Goal: Information Seeking & Learning: Find specific fact

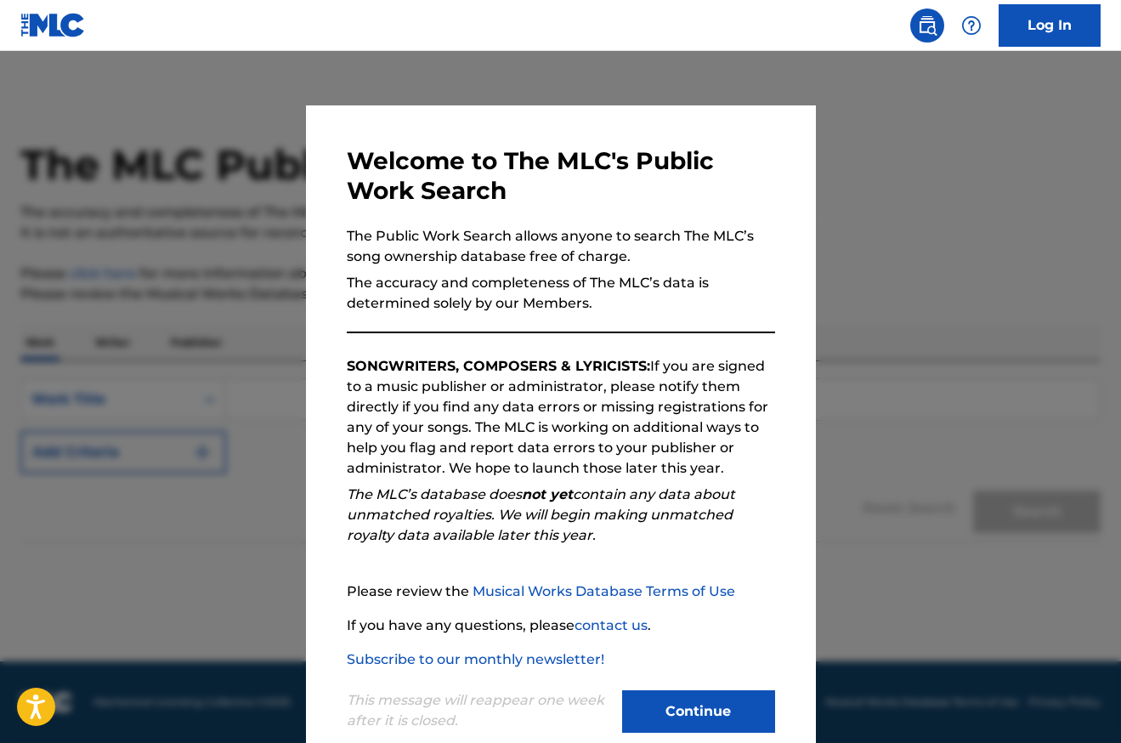
click at [689, 710] on button "Continue" at bounding box center [698, 711] width 153 height 42
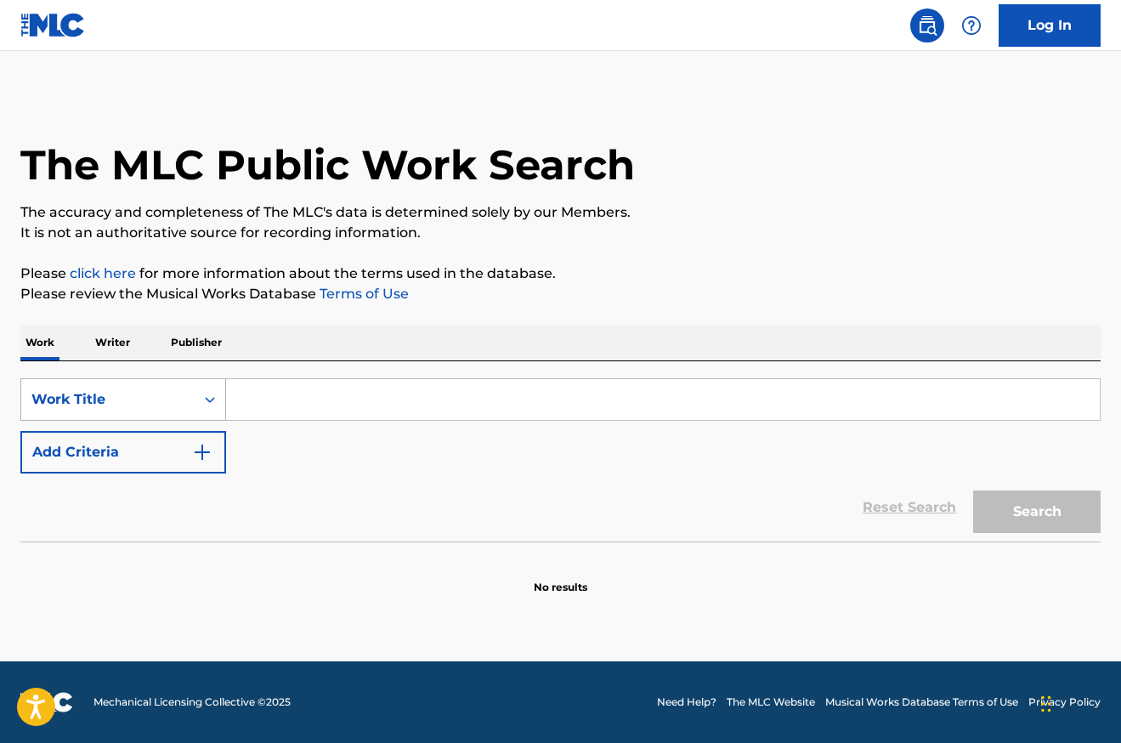
click at [199, 402] on div "Search Form" at bounding box center [210, 399] width 31 height 31
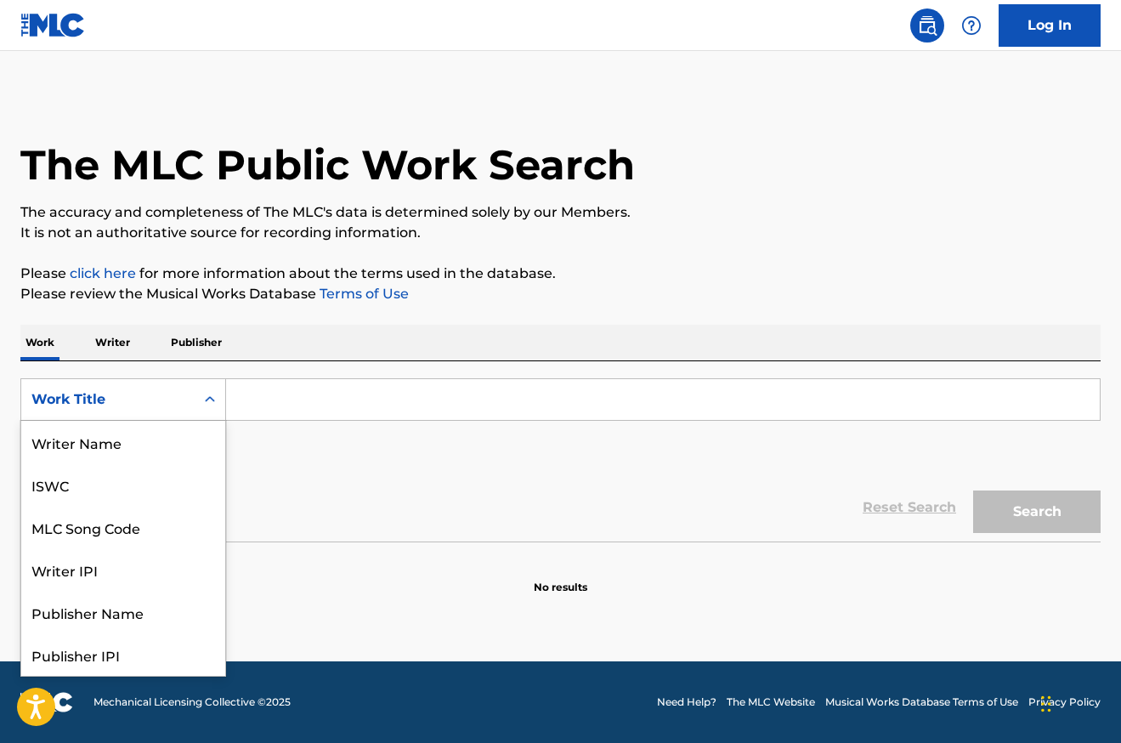
scroll to position [85, 0]
click at [122, 653] on div "Work Title" at bounding box center [123, 654] width 204 height 42
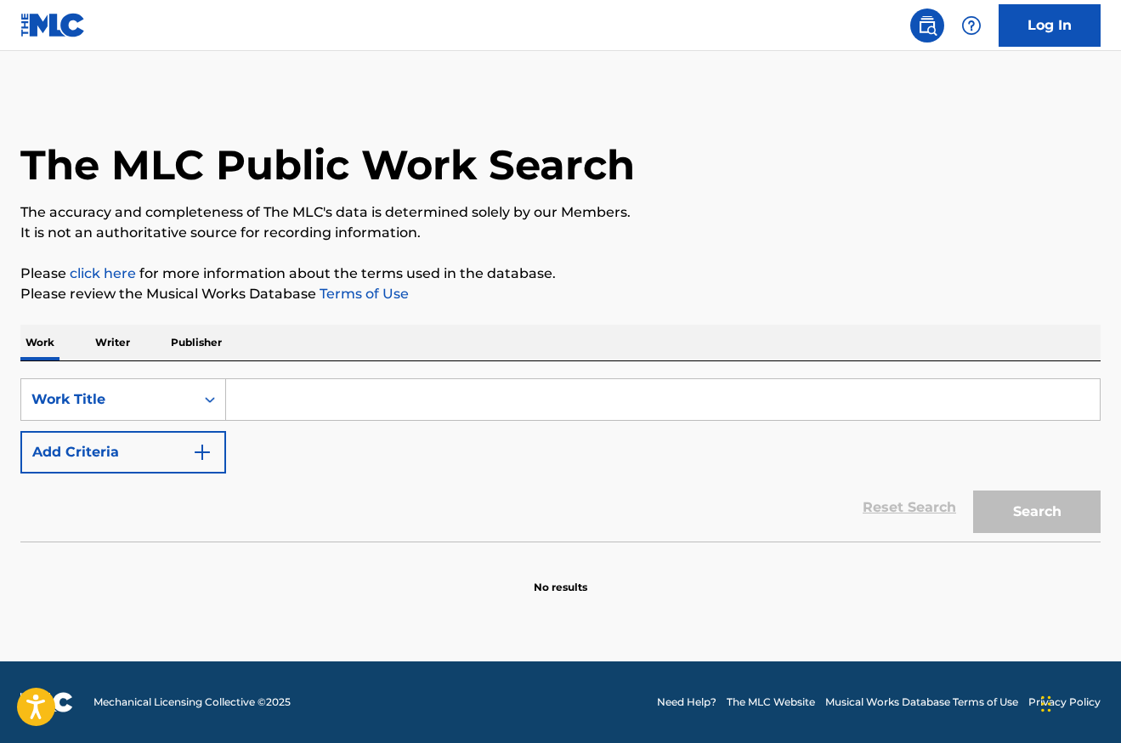
click at [308, 410] on input "Search Form" at bounding box center [663, 399] width 874 height 41
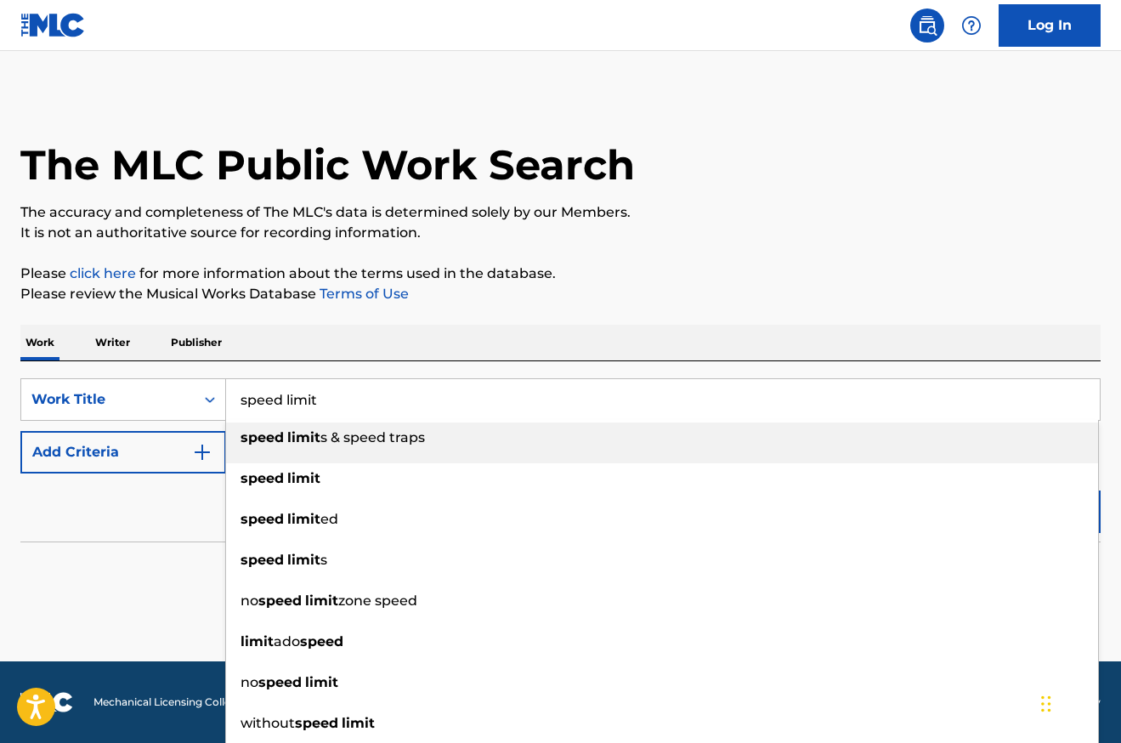
type input "speed limit"
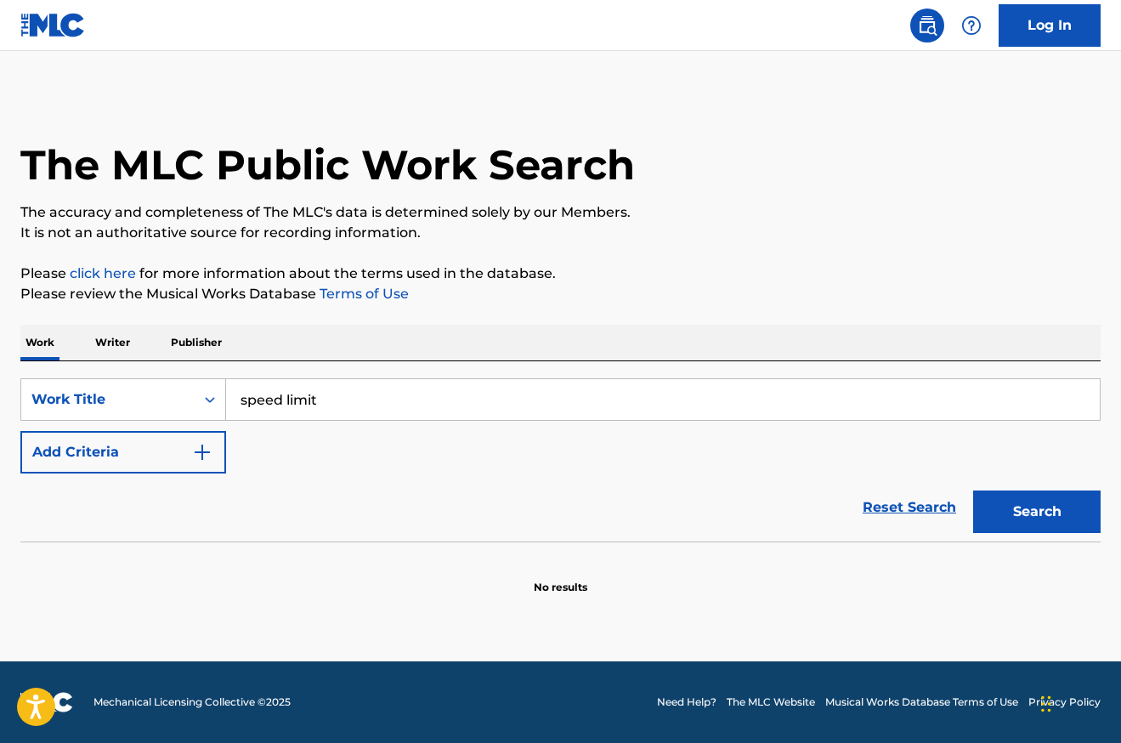
click at [545, 327] on div "Work Writer Publisher" at bounding box center [560, 343] width 1080 height 36
click at [1033, 522] on button "Search" at bounding box center [1036, 511] width 127 height 42
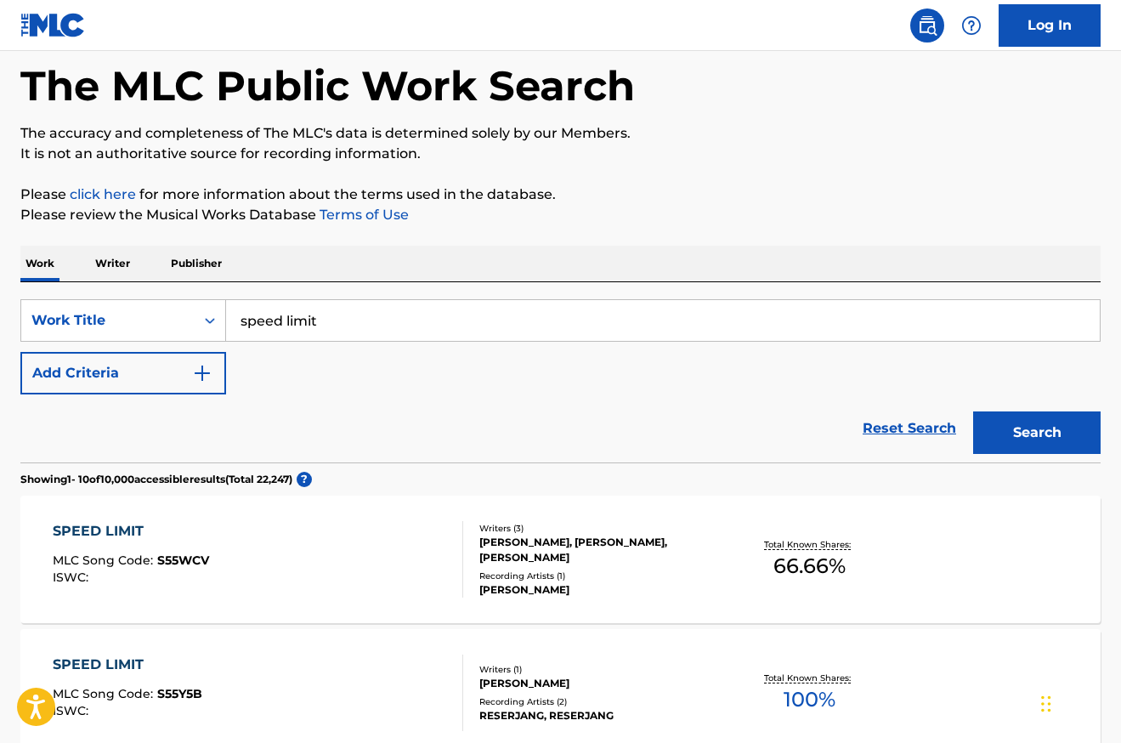
scroll to position [0, 0]
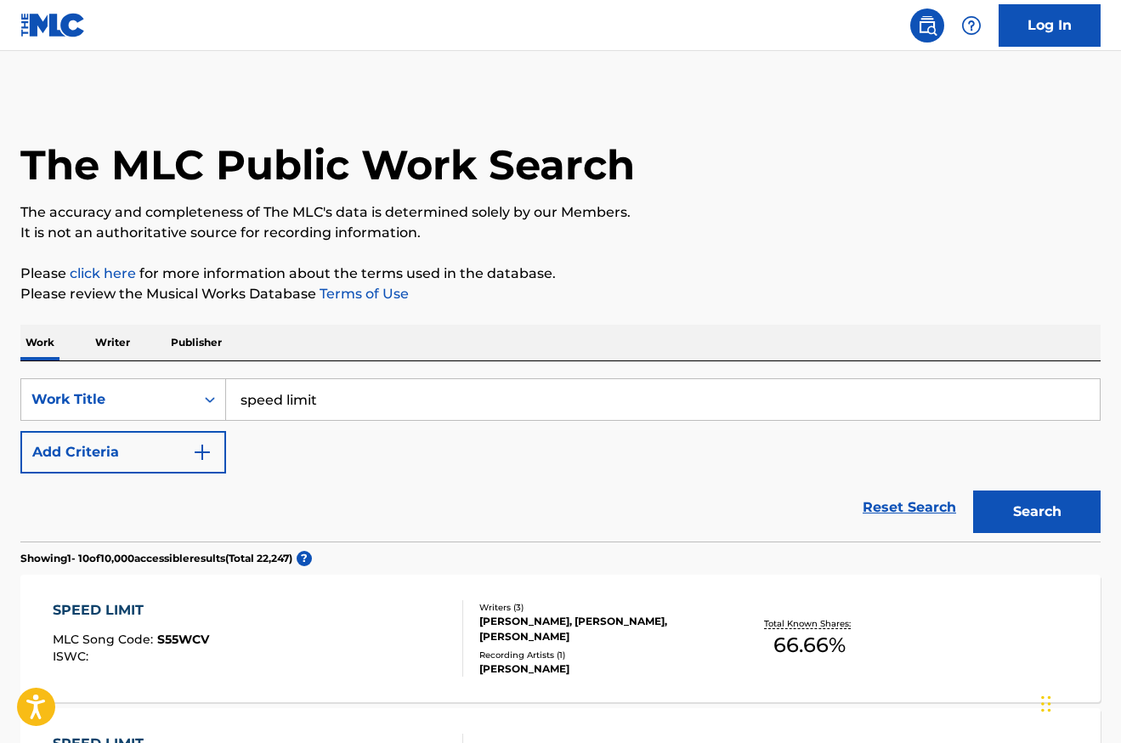
click at [213, 444] on button "Add Criteria" at bounding box center [123, 452] width 206 height 42
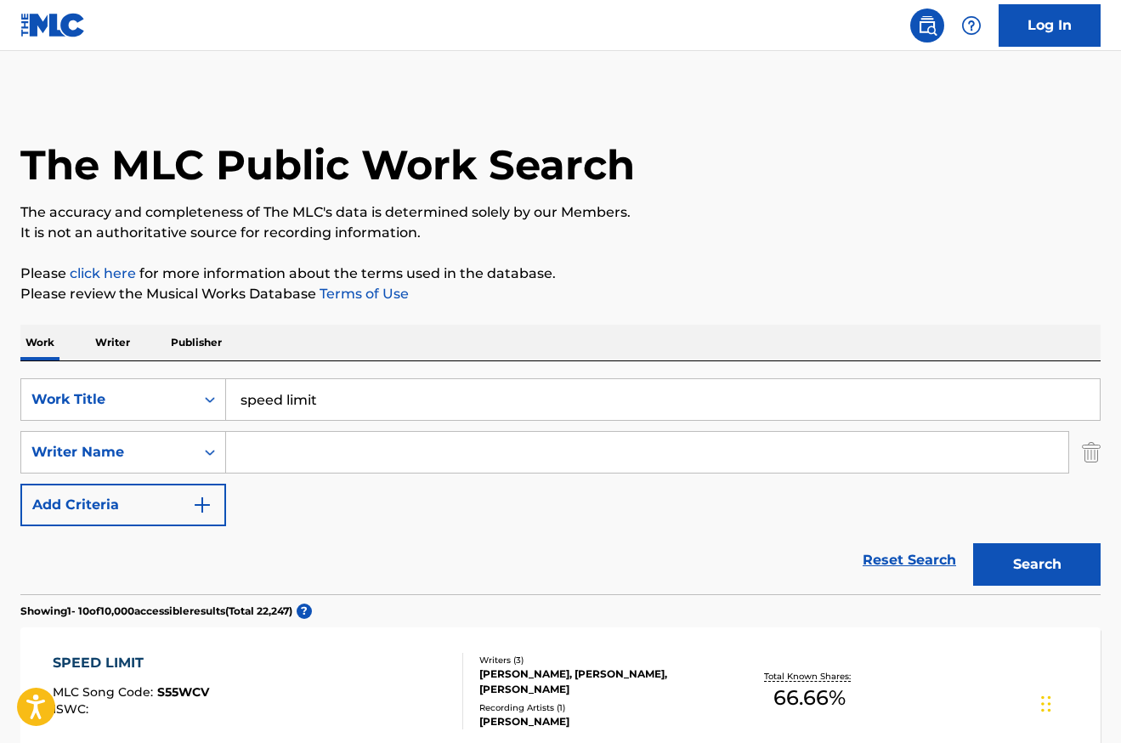
click at [256, 457] on input "Search Form" at bounding box center [647, 452] width 842 height 41
type input "[PERSON_NAME]"
click at [1028, 545] on button "Search" at bounding box center [1036, 564] width 127 height 42
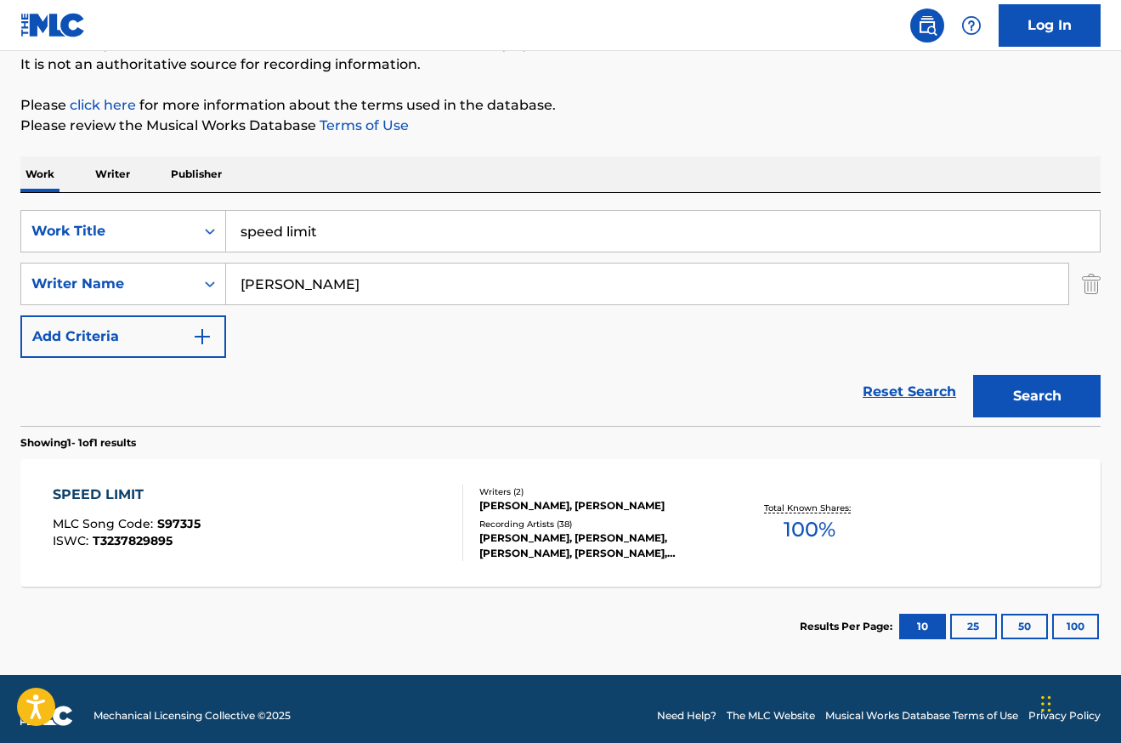
scroll to position [182, 0]
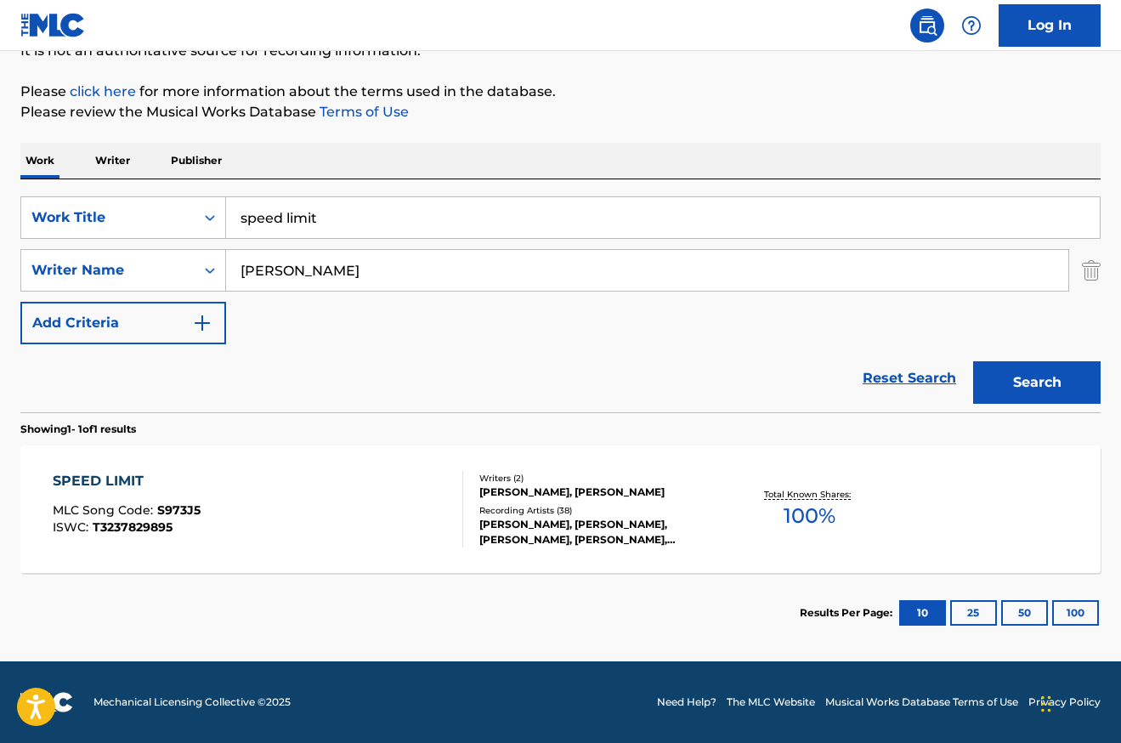
click at [128, 484] on div "SPEED LIMIT" at bounding box center [127, 481] width 148 height 20
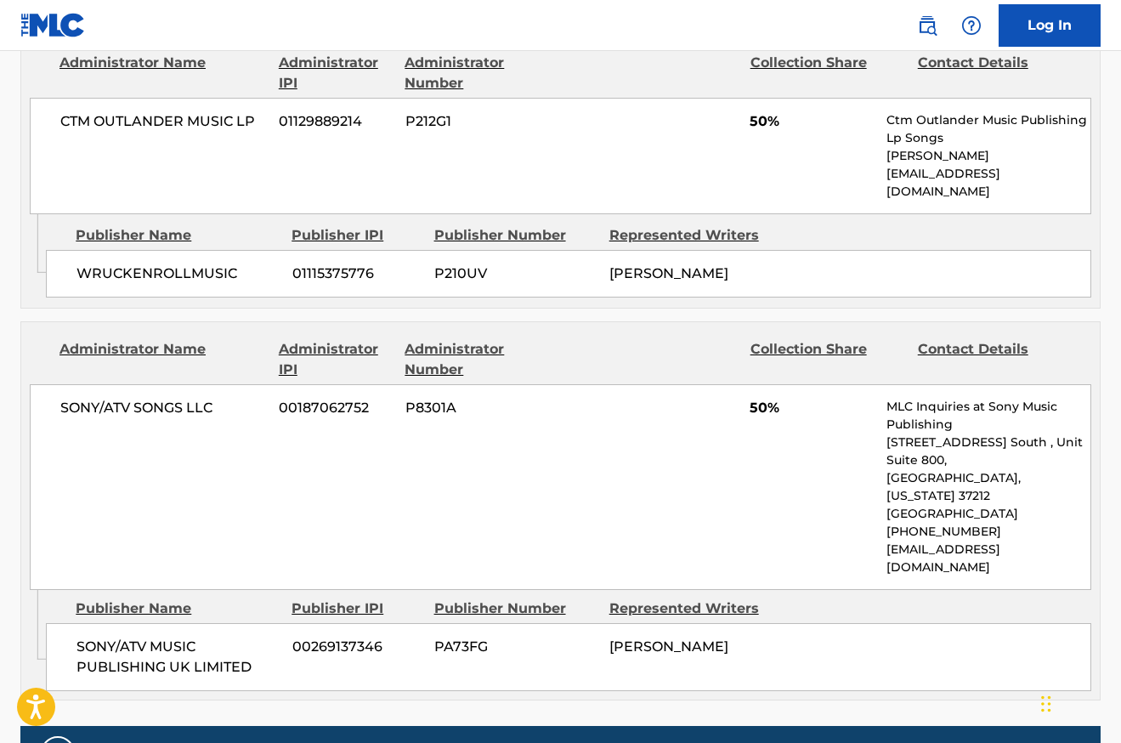
scroll to position [908, 0]
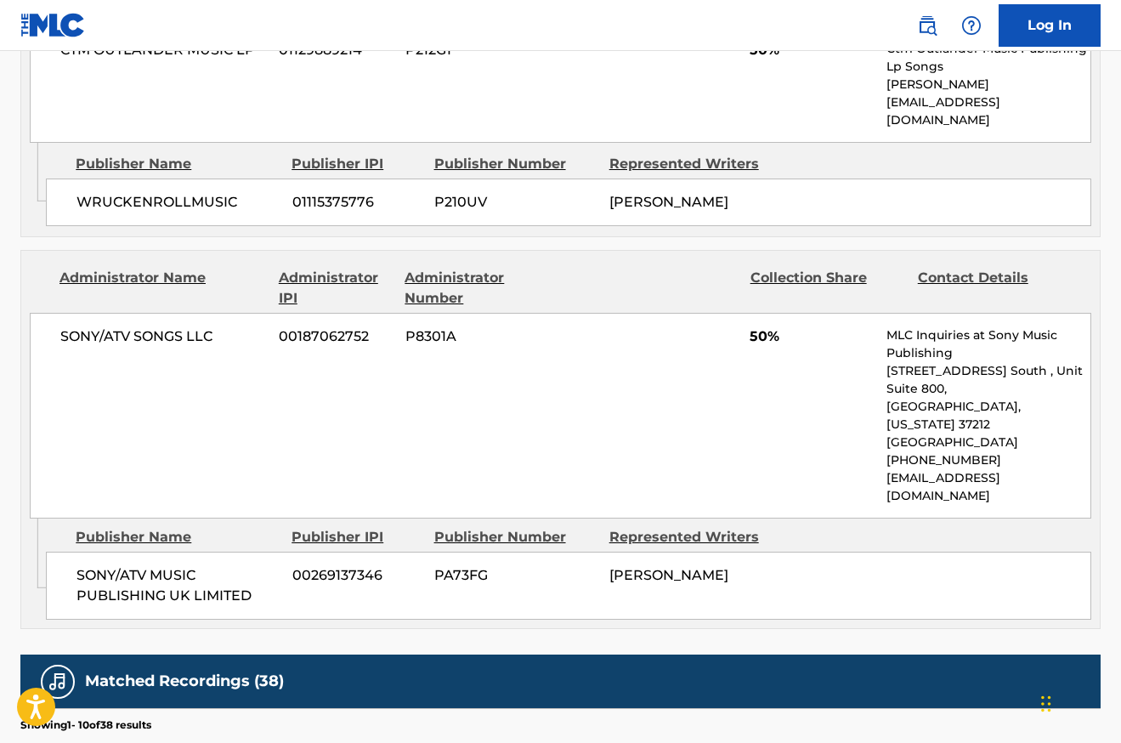
click at [351, 527] on div "Publisher IPI" at bounding box center [355, 537] width 129 height 20
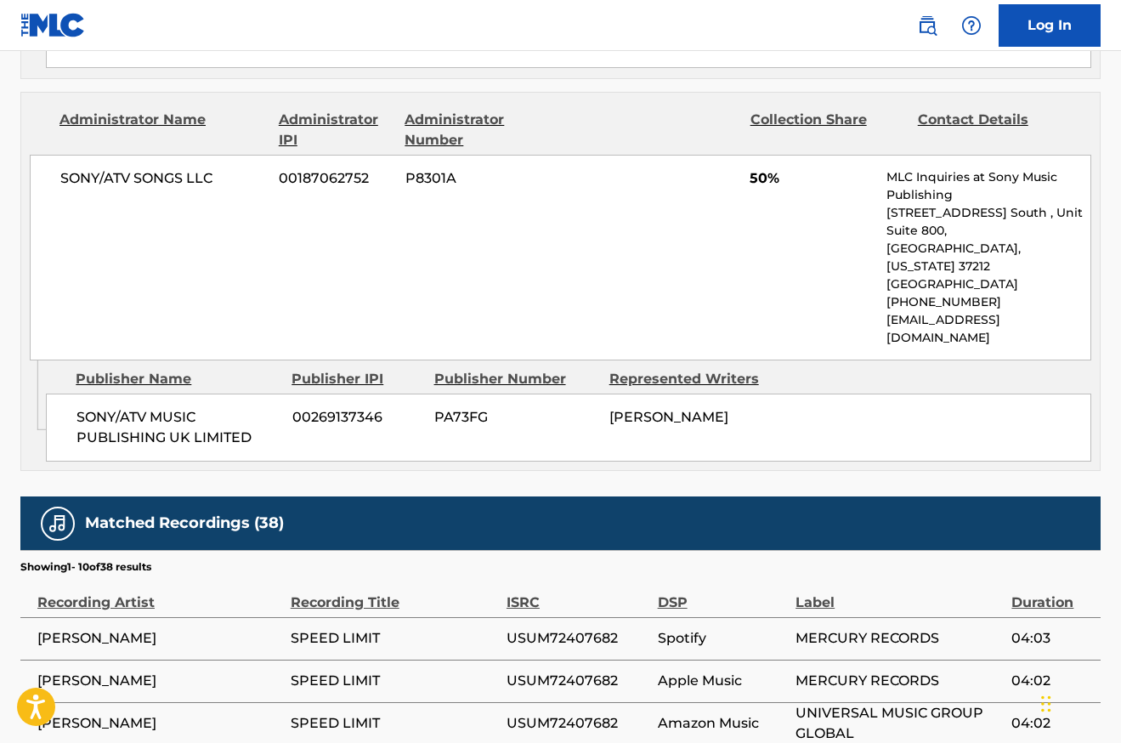
scroll to position [1035, 0]
